Goal: Transaction & Acquisition: Purchase product/service

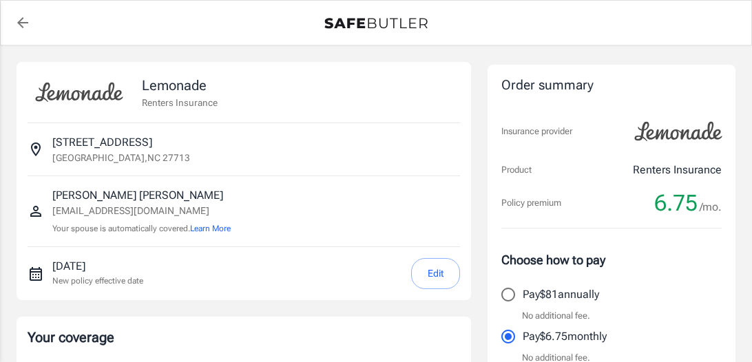
select select "15000"
select select "500"
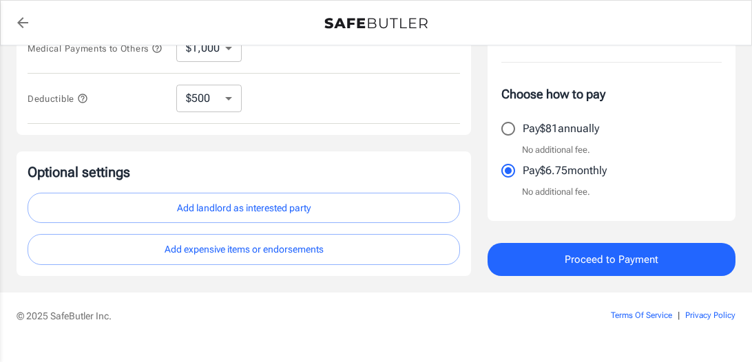
scroll to position [515, 0]
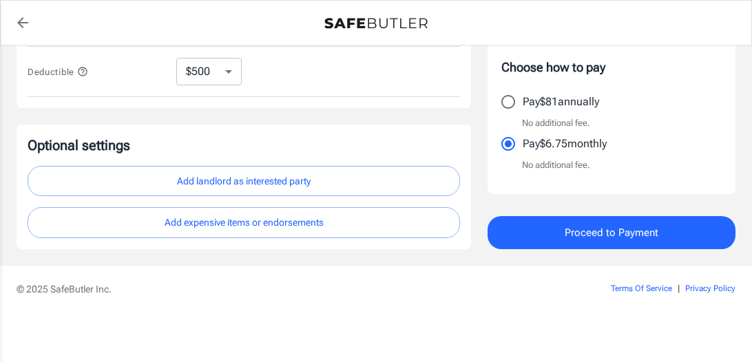
click at [677, 224] on button "Proceed to Payment" at bounding box center [612, 232] width 248 height 33
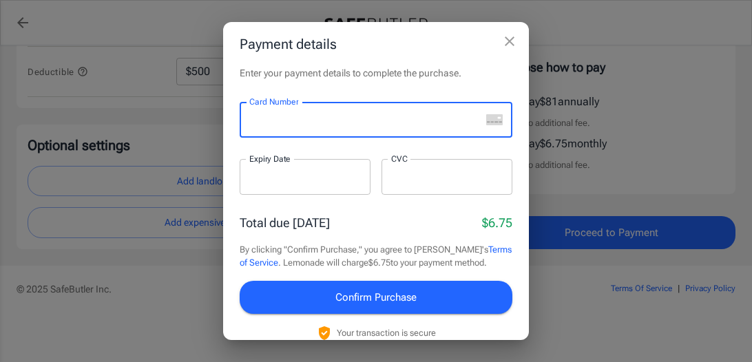
click at [339, 133] on div at bounding box center [360, 120] width 241 height 36
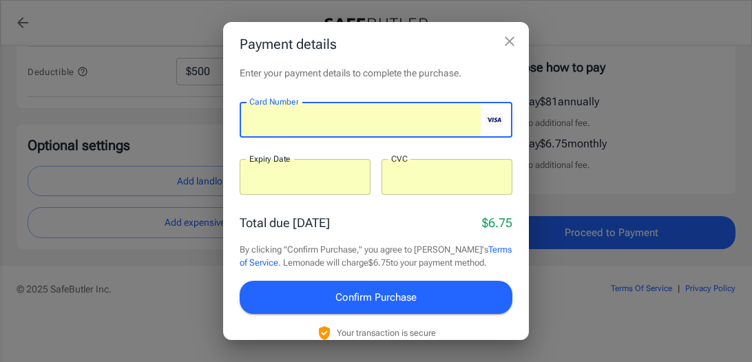
click at [377, 292] on span "Confirm Purchase" at bounding box center [376, 298] width 81 height 18
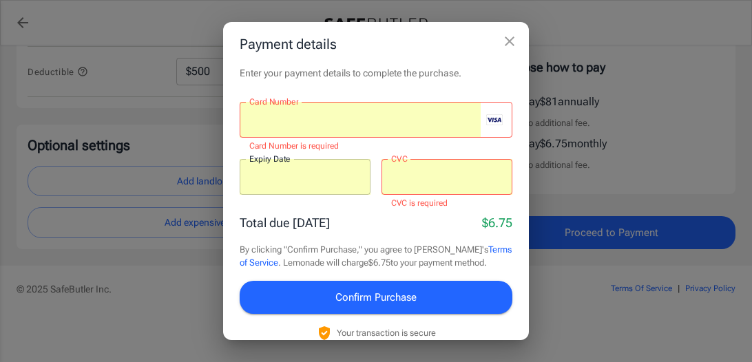
click at [377, 292] on span "Confirm Purchase" at bounding box center [376, 298] width 81 height 18
click at [388, 303] on span "Confirm Purchase" at bounding box center [376, 298] width 81 height 18
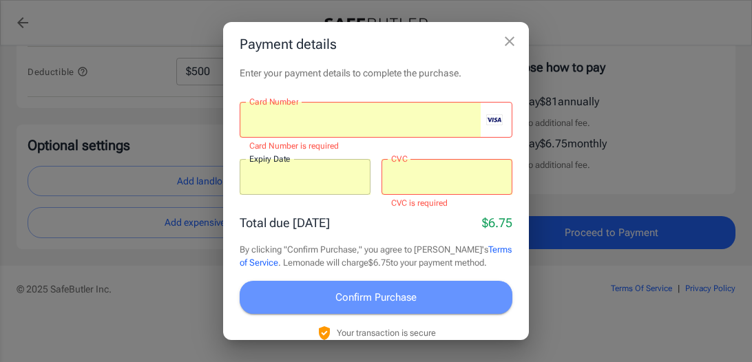
click at [388, 303] on span "Confirm Purchase" at bounding box center [376, 298] width 81 height 18
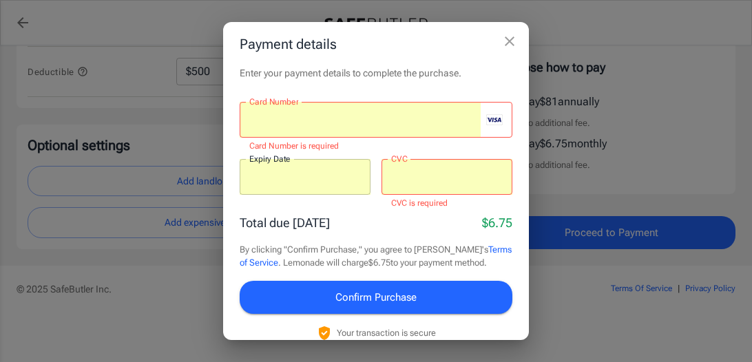
click at [446, 303] on button "Confirm Purchase" at bounding box center [376, 297] width 273 height 33
click at [371, 295] on span "Confirm Purchase" at bounding box center [376, 298] width 81 height 18
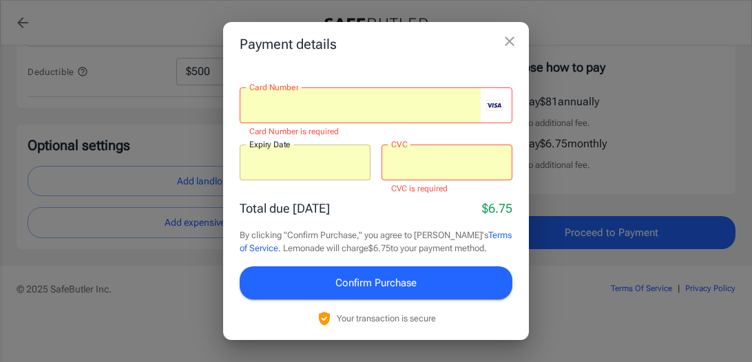
scroll to position [0, 0]
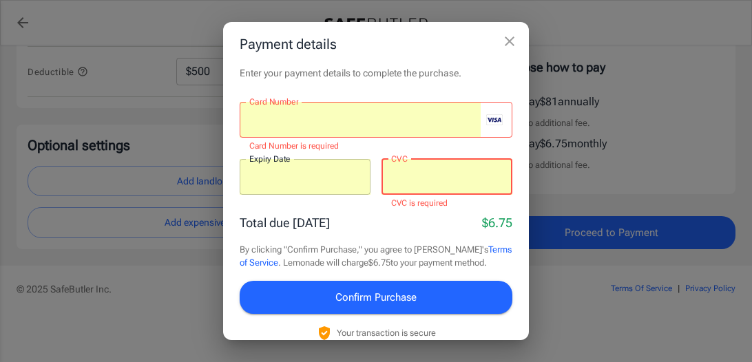
click at [383, 312] on button "Confirm Purchase" at bounding box center [376, 297] width 273 height 33
click at [605, 175] on div "Payment details Enter your payment details to complete the purchase. Card Numbe…" at bounding box center [376, 181] width 752 height 362
click at [512, 45] on icon "close" at bounding box center [510, 41] width 17 height 17
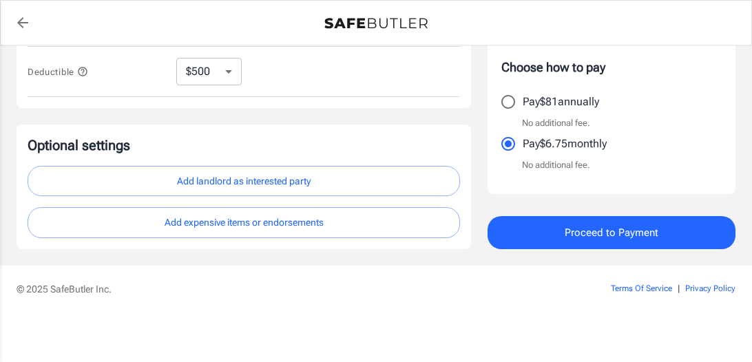
click at [571, 229] on span "Proceed to Payment" at bounding box center [612, 233] width 94 height 18
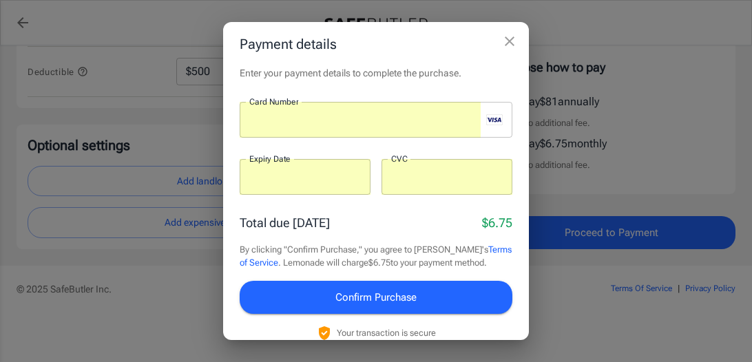
click at [399, 296] on span "Confirm Purchase" at bounding box center [376, 298] width 81 height 18
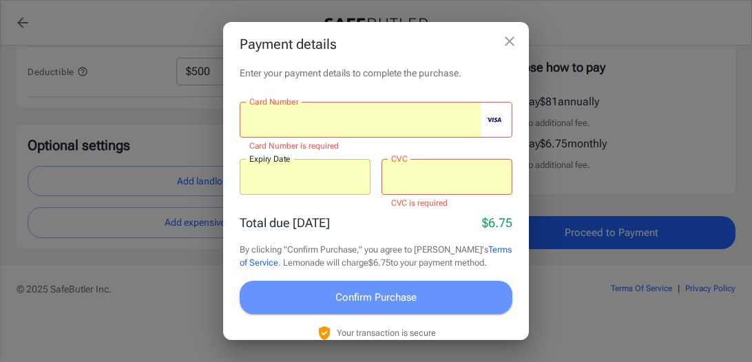
click at [397, 298] on span "Confirm Purchase" at bounding box center [376, 298] width 81 height 18
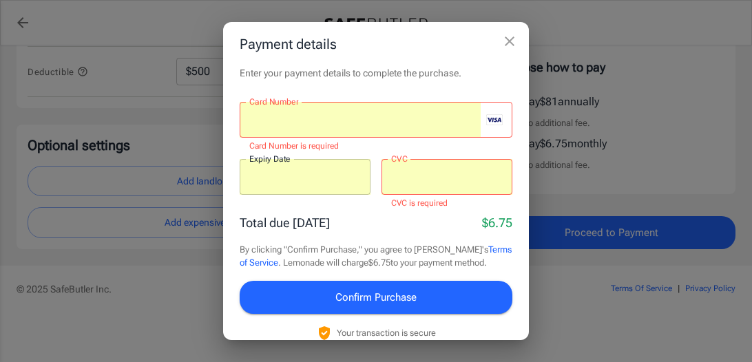
scroll to position [14, 0]
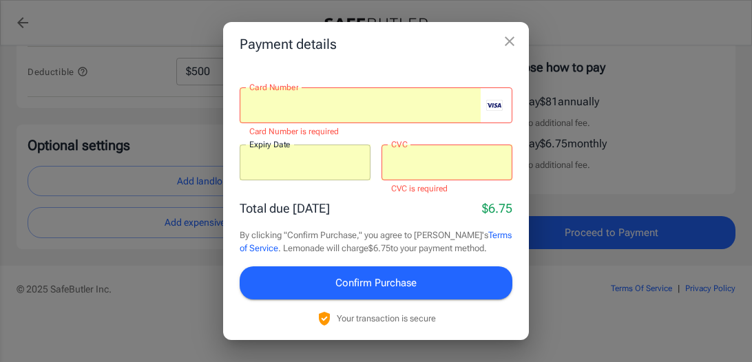
click at [404, 276] on span "Confirm Purchase" at bounding box center [376, 283] width 81 height 18
click at [509, 41] on icon "close" at bounding box center [510, 42] width 10 height 10
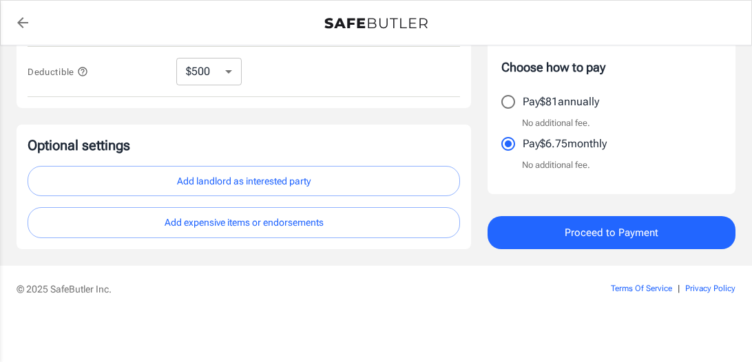
scroll to position [515, 0]
click at [581, 231] on span "Proceed to Payment" at bounding box center [612, 233] width 94 height 18
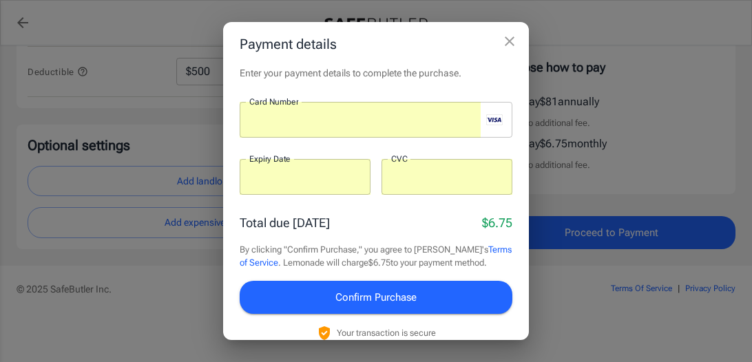
click at [367, 307] on button "Confirm Purchase" at bounding box center [376, 297] width 273 height 33
click at [512, 43] on icon "close" at bounding box center [510, 41] width 17 height 17
